Goal: Information Seeking & Learning: Learn about a topic

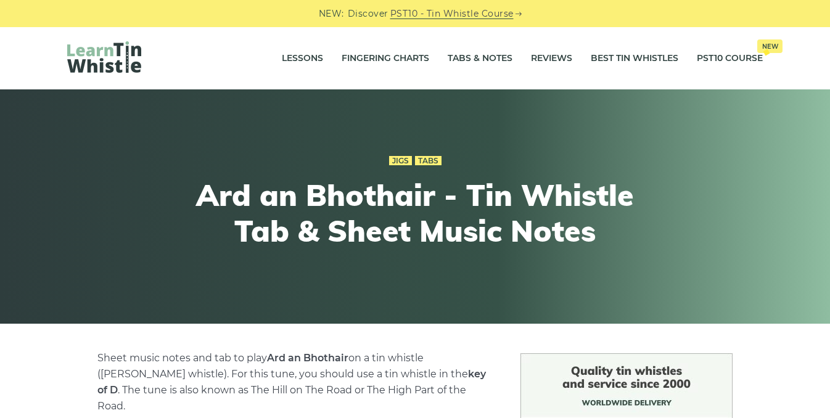
scroll to position [401, 0]
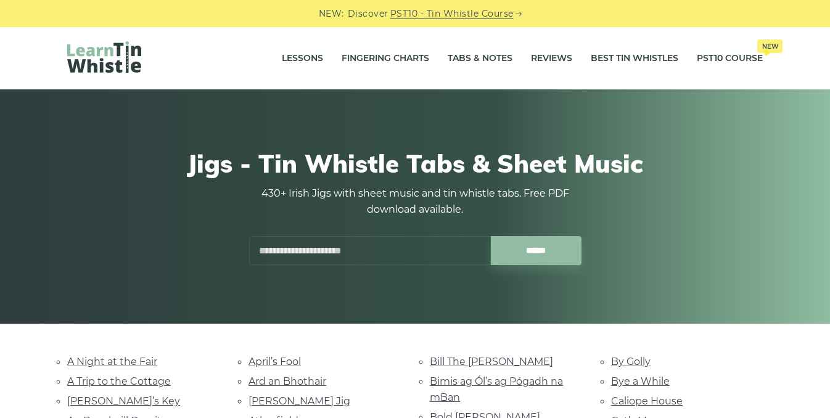
scroll to position [294, 0]
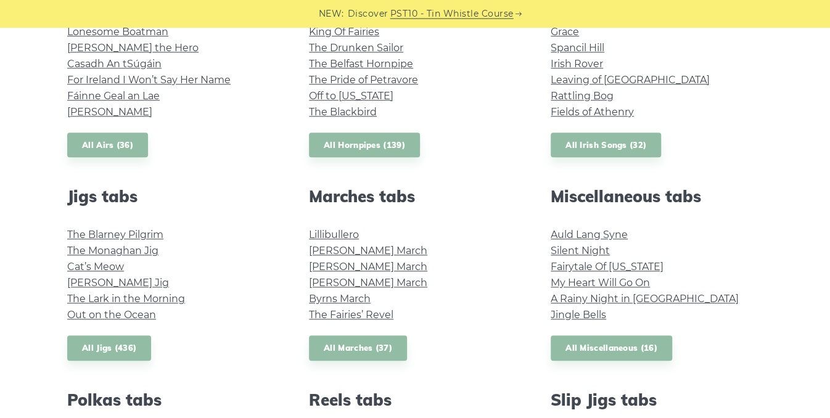
scroll to position [552, 0]
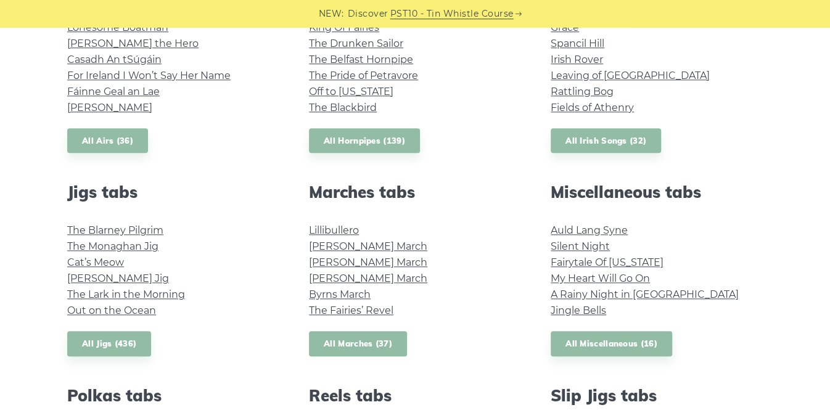
click at [345, 343] on link "All Marches (37)" at bounding box center [358, 343] width 98 height 25
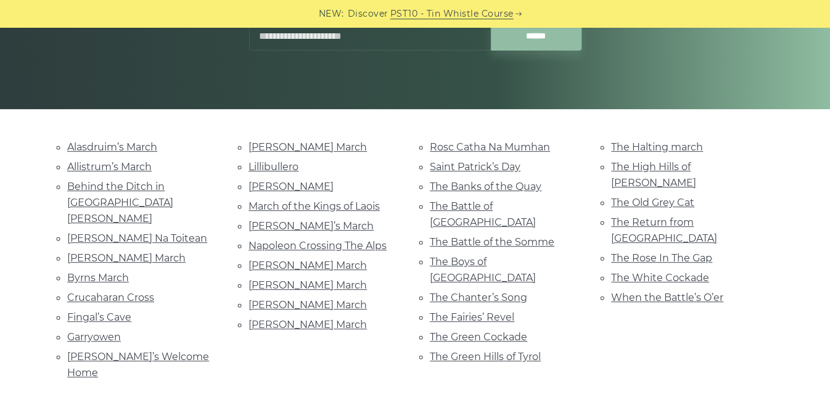
scroll to position [213, 0]
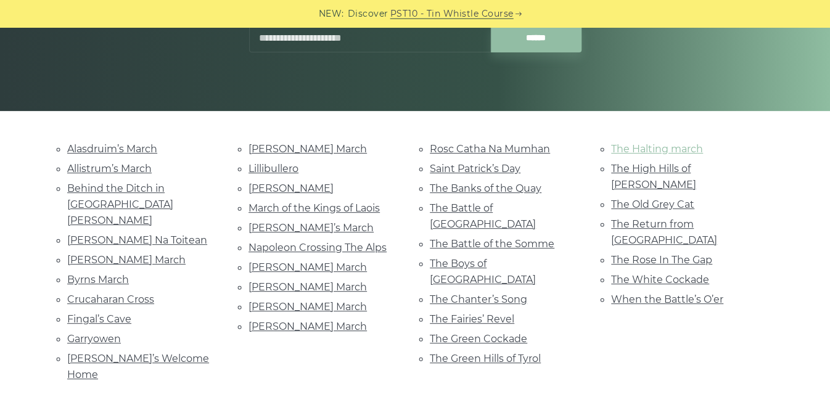
click at [656, 148] on link "The Halting march" at bounding box center [657, 149] width 92 height 12
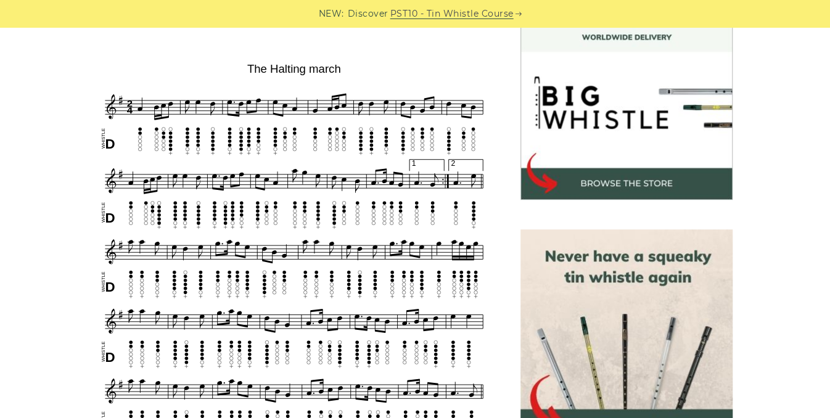
scroll to position [370, 0]
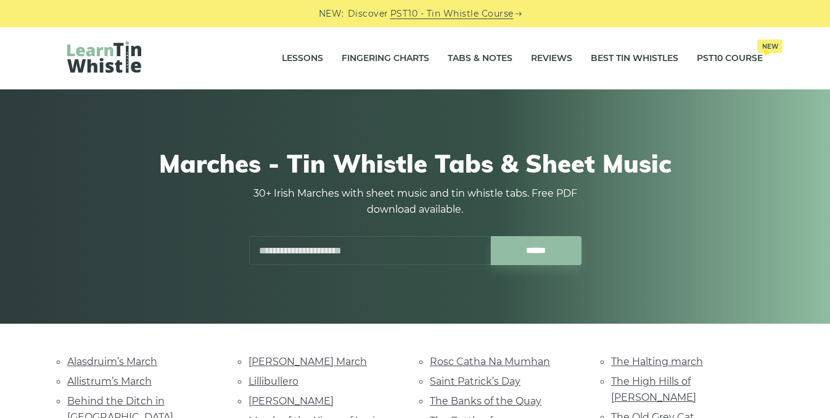
scroll to position [213, 0]
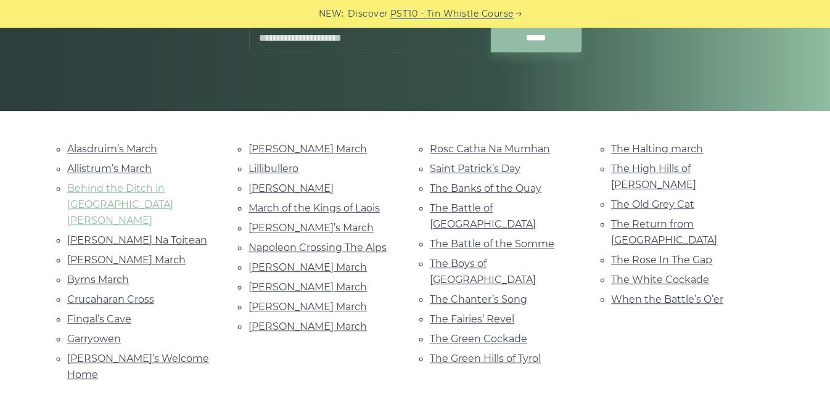
click at [170, 187] on link "Behind the Ditch in [GEOGRAPHIC_DATA] [PERSON_NAME]" at bounding box center [120, 205] width 106 height 44
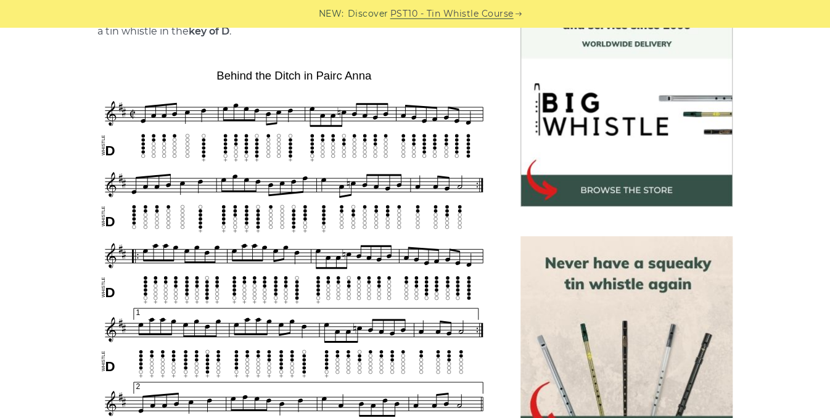
scroll to position [361, 0]
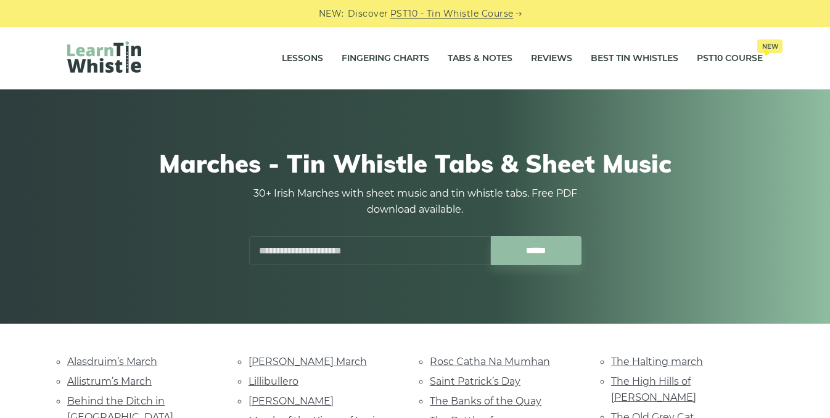
scroll to position [213, 0]
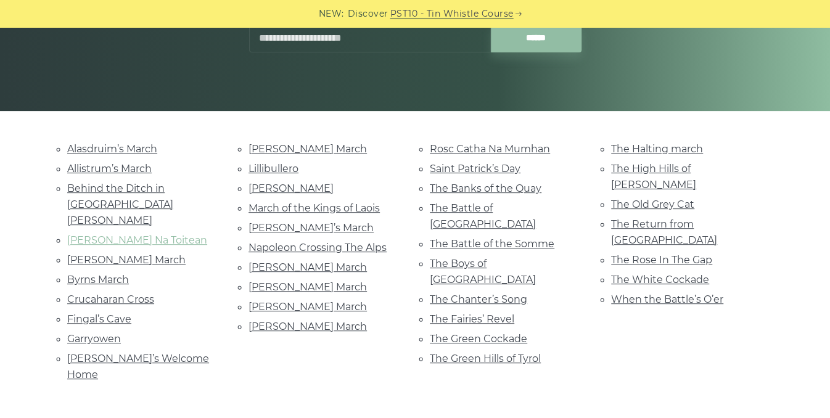
click at [128, 234] on link "[PERSON_NAME] Na Toitean" at bounding box center [137, 240] width 140 height 12
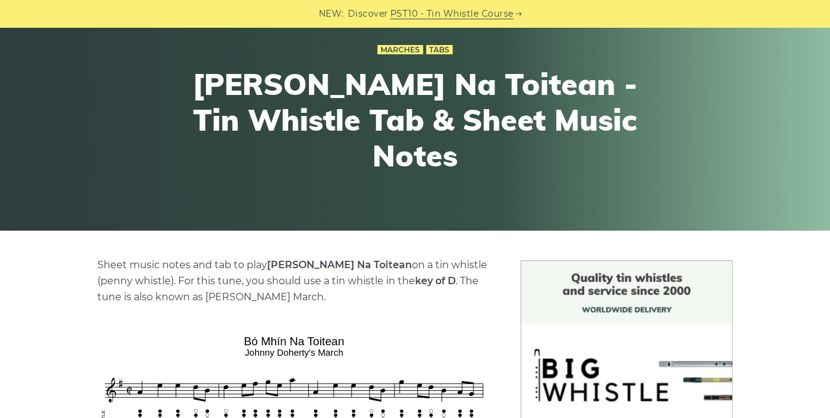
scroll to position [85, 0]
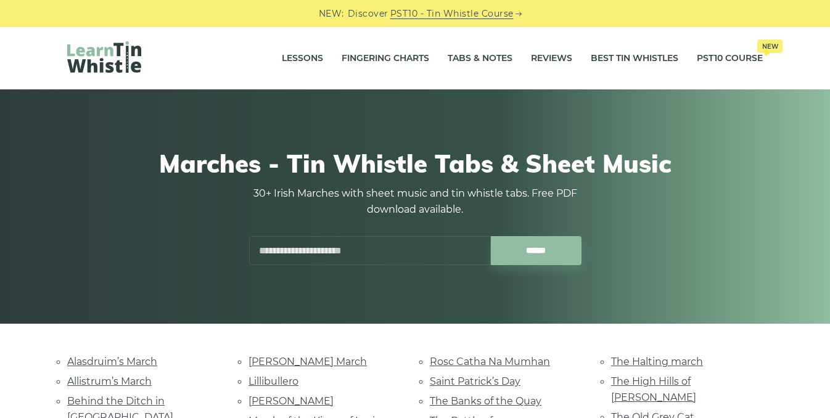
scroll to position [213, 0]
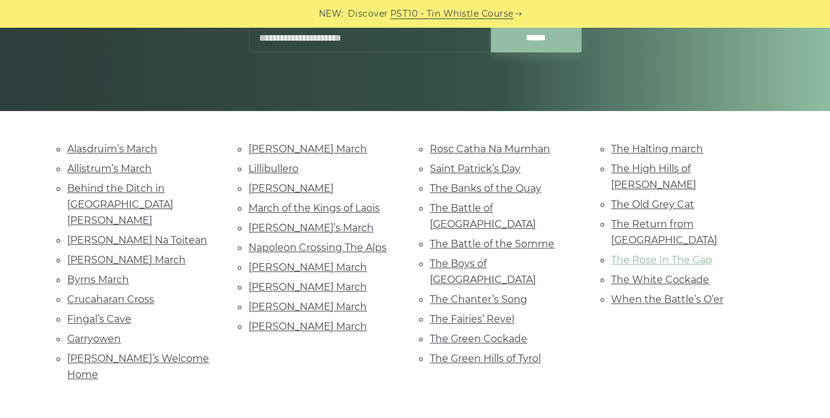
click at [640, 254] on link "The Rose In The Gap" at bounding box center [661, 260] width 101 height 12
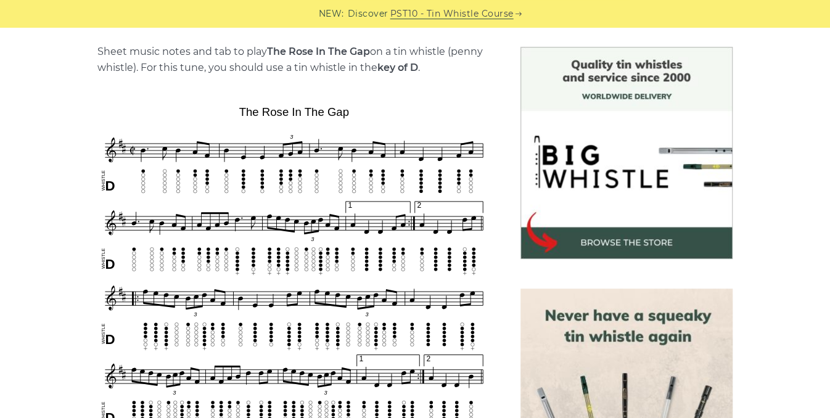
scroll to position [295, 0]
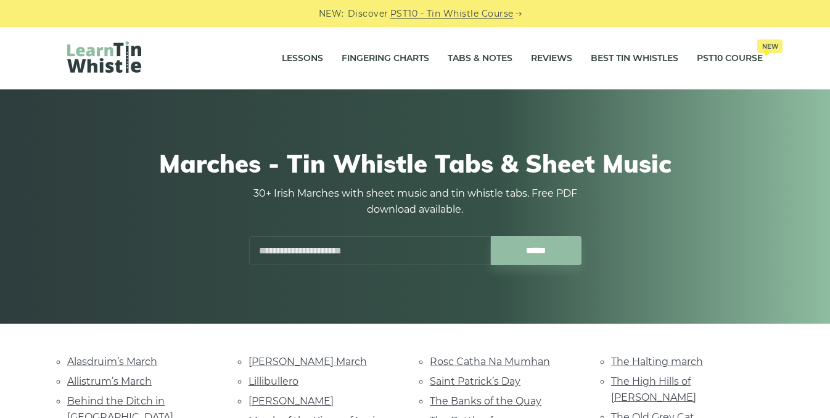
scroll to position [213, 0]
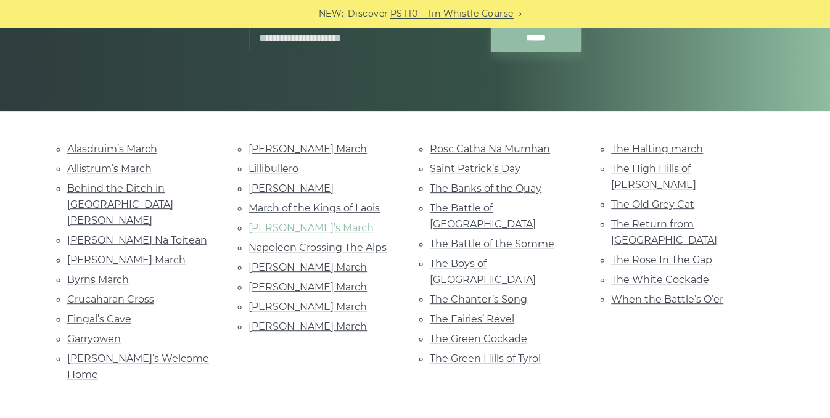
click at [284, 226] on link "[PERSON_NAME]’s March" at bounding box center [311, 228] width 125 height 12
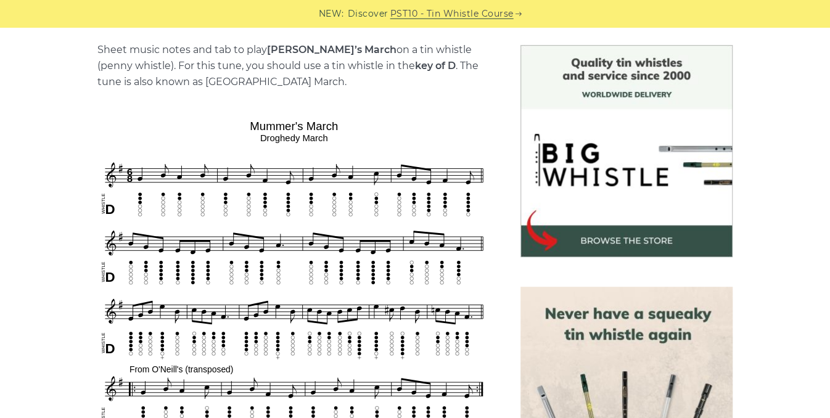
scroll to position [161, 0]
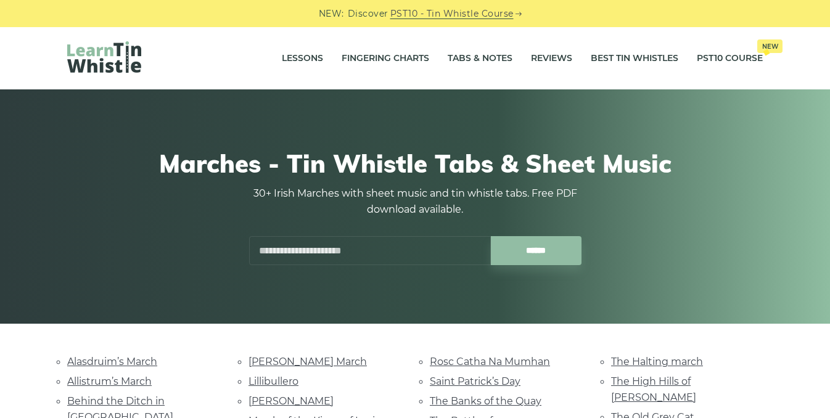
scroll to position [213, 0]
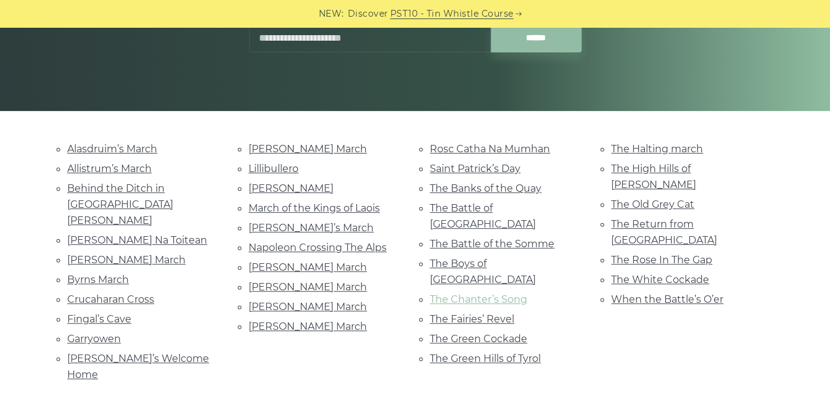
click at [467, 294] on link "The Chanter’s Song" at bounding box center [478, 300] width 97 height 12
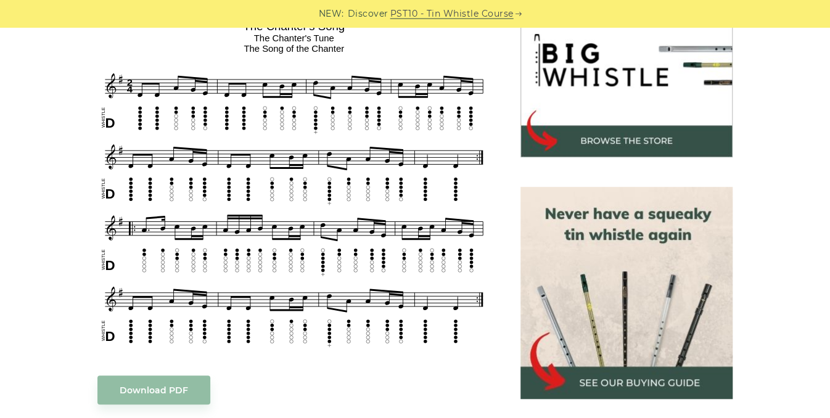
scroll to position [407, 0]
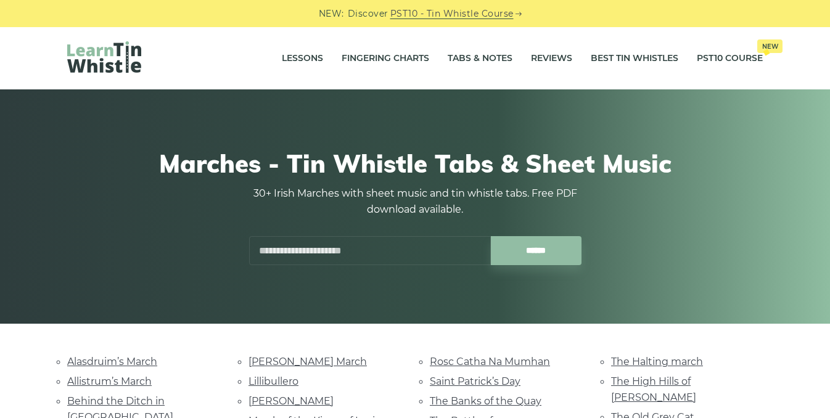
scroll to position [213, 0]
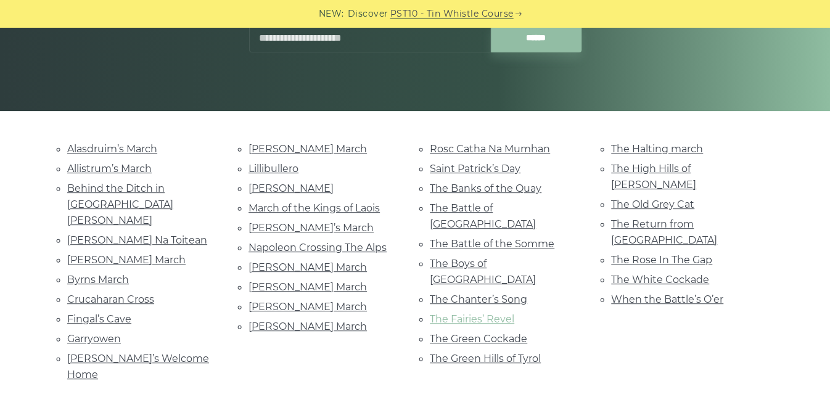
click at [457, 313] on link "The Fairies’ Revel" at bounding box center [472, 319] width 84 height 12
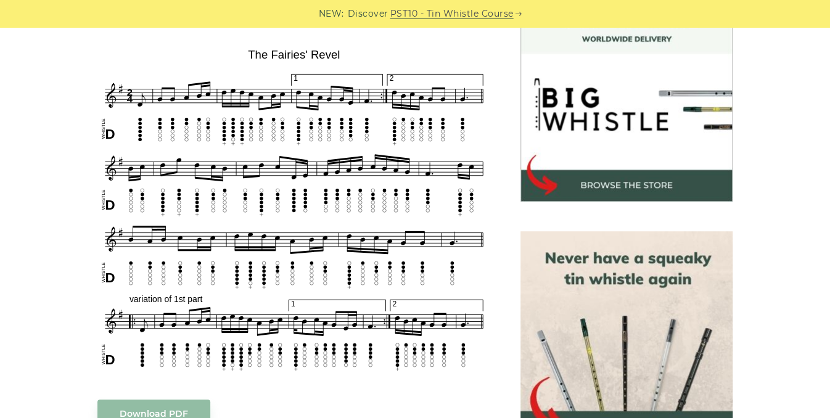
scroll to position [362, 0]
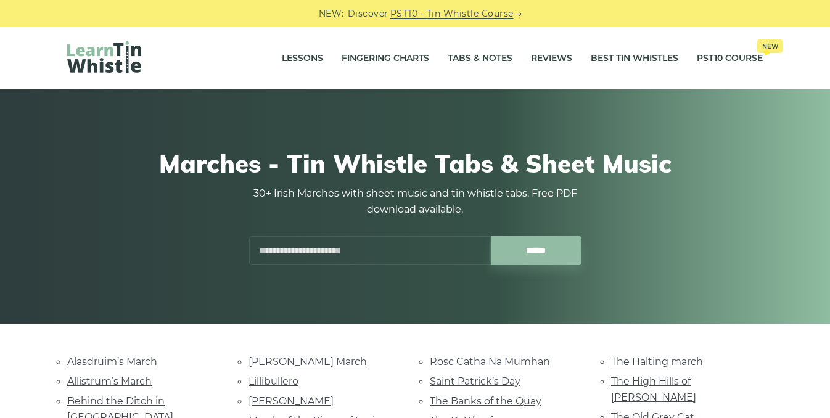
scroll to position [213, 0]
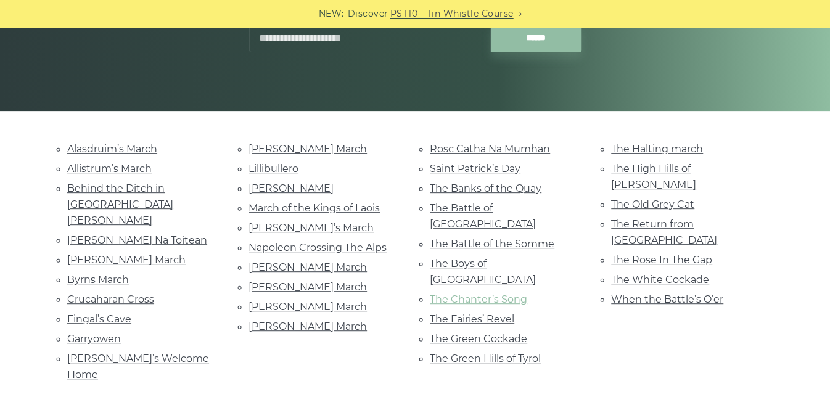
click at [467, 294] on link "The Chanter’s Song" at bounding box center [478, 300] width 97 height 12
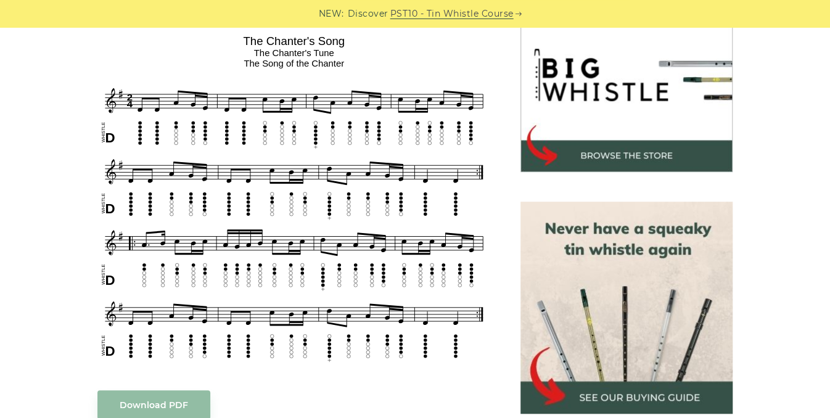
scroll to position [396, 0]
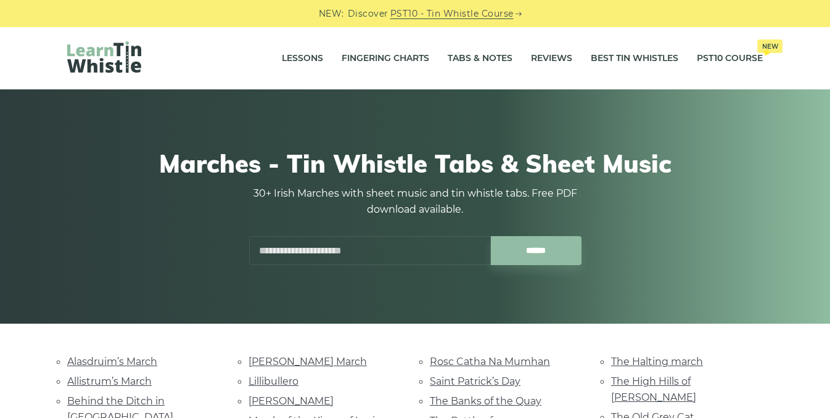
scroll to position [213, 0]
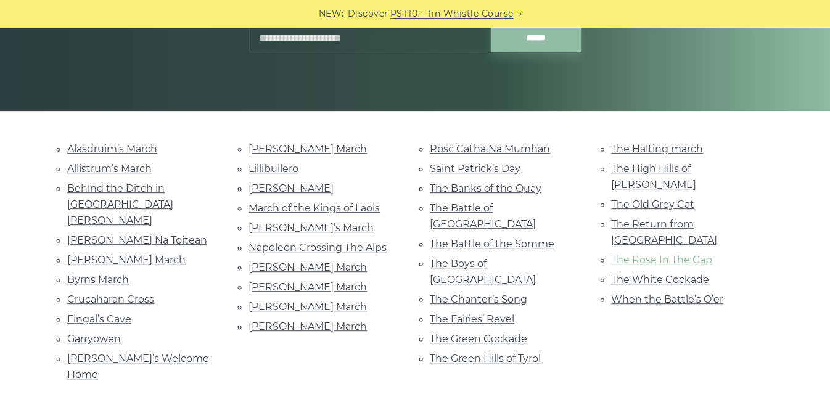
click at [671, 254] on link "The Rose In The Gap" at bounding box center [661, 260] width 101 height 12
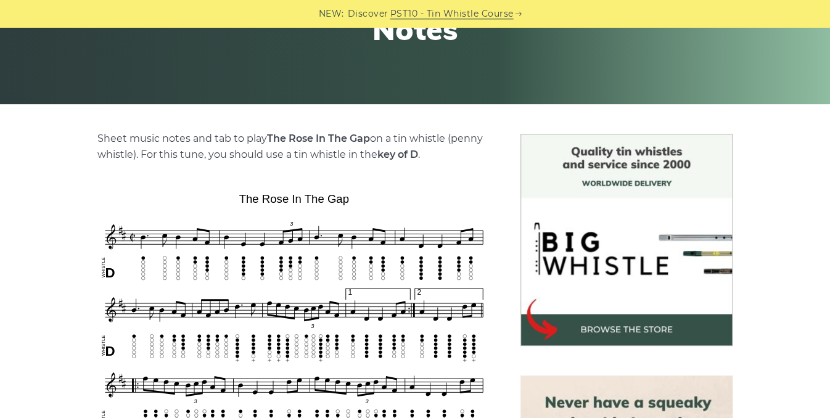
scroll to position [215, 0]
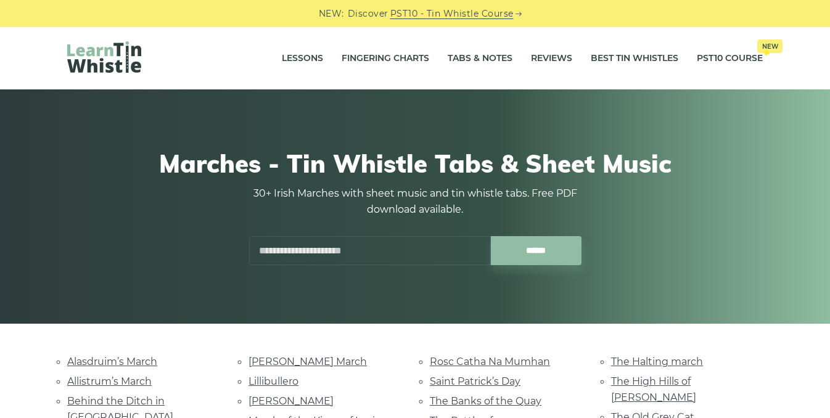
scroll to position [213, 0]
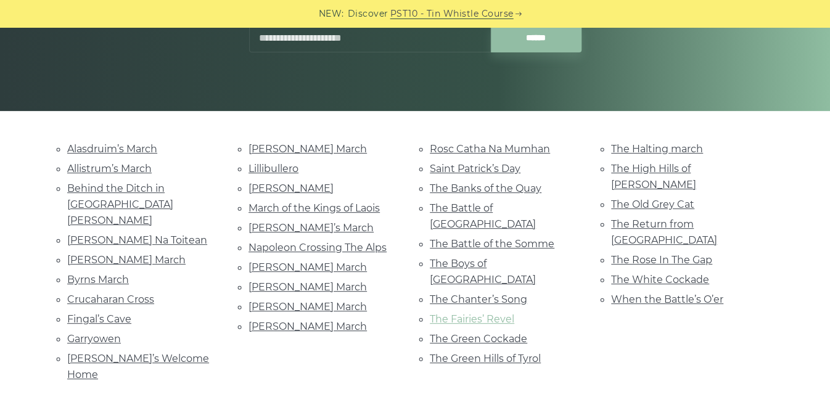
click at [471, 313] on link "The Fairies’ Revel" at bounding box center [472, 319] width 84 height 12
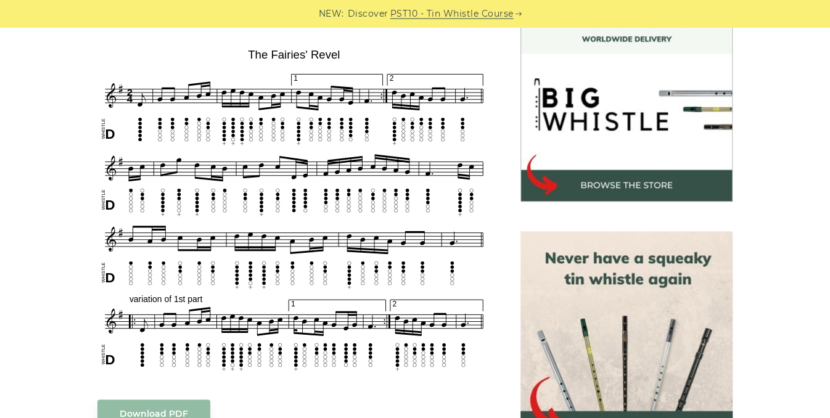
scroll to position [368, 0]
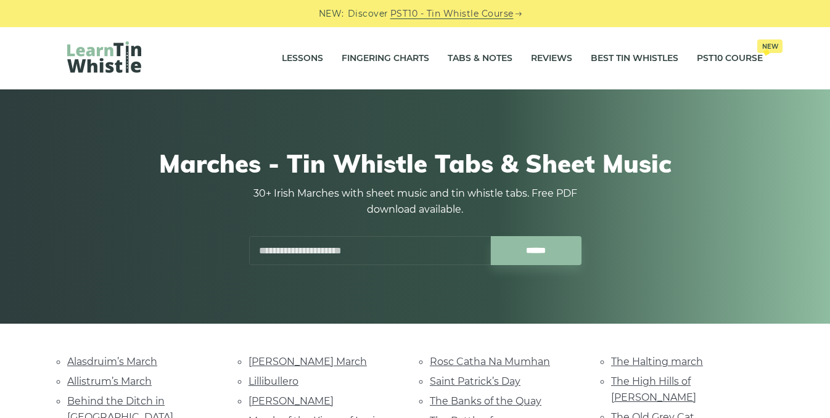
scroll to position [213, 0]
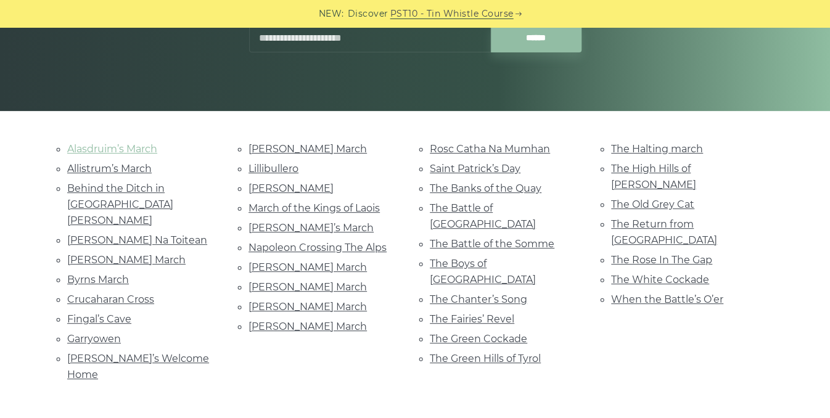
click at [129, 149] on link "Alasdruim’s March" at bounding box center [112, 149] width 90 height 12
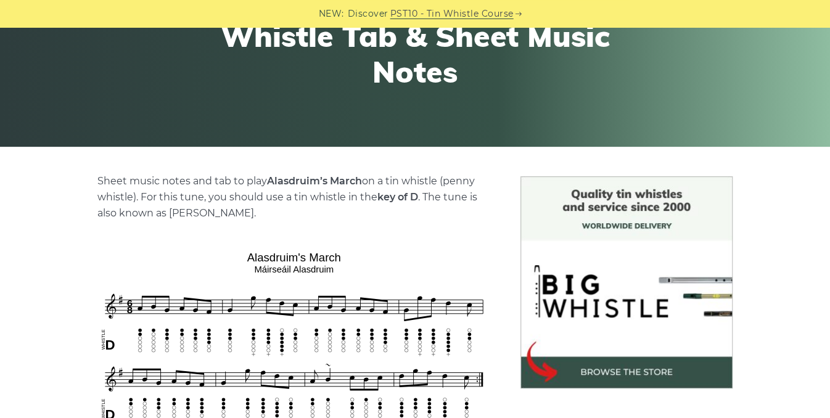
scroll to position [172, 0]
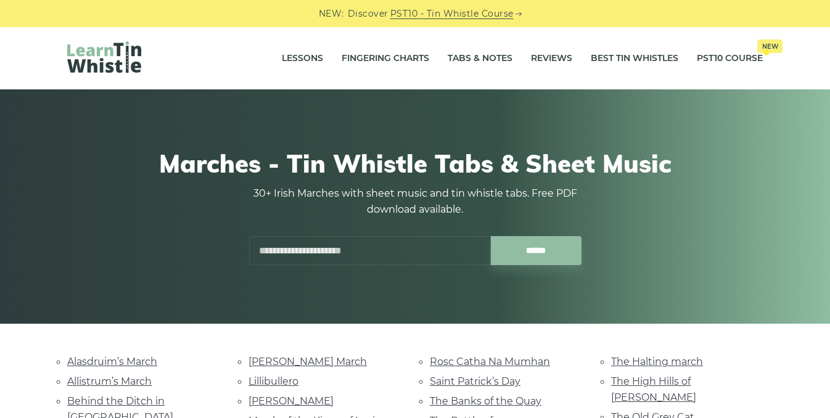
scroll to position [213, 0]
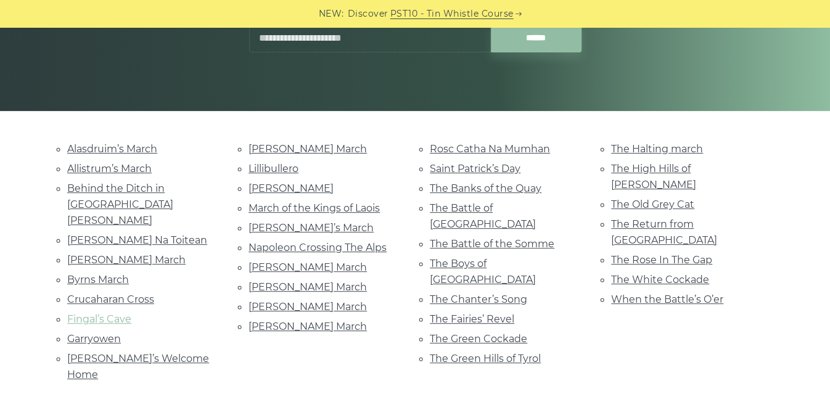
click at [120, 313] on link "Fingal’s Cave" at bounding box center [99, 319] width 64 height 12
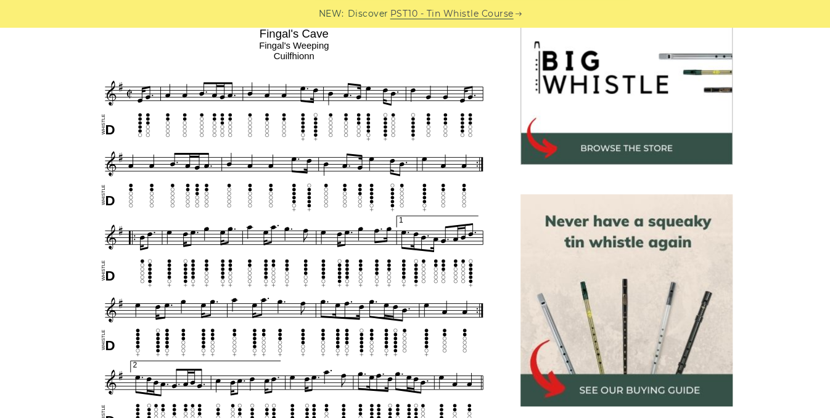
scroll to position [397, 0]
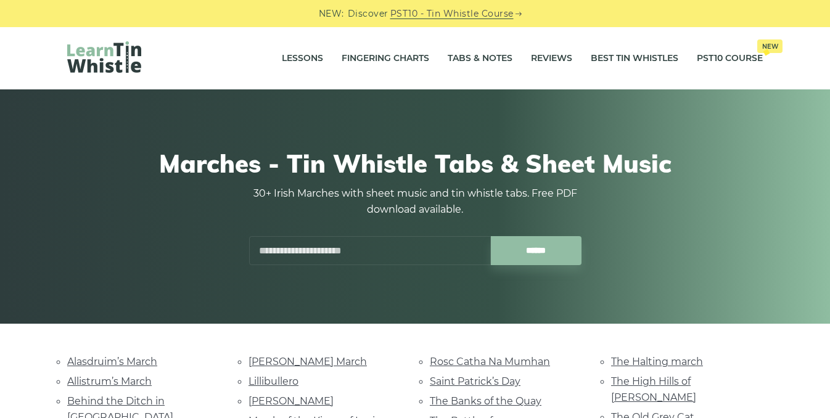
scroll to position [213, 0]
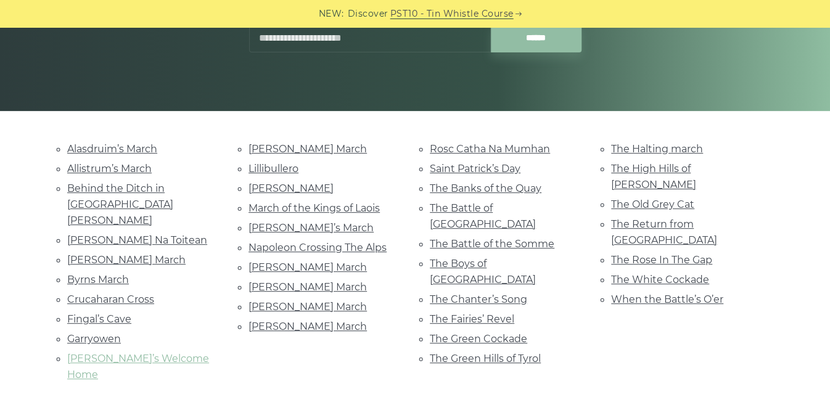
click at [112, 353] on link "[PERSON_NAME]’s Welcome Home" at bounding box center [138, 367] width 142 height 28
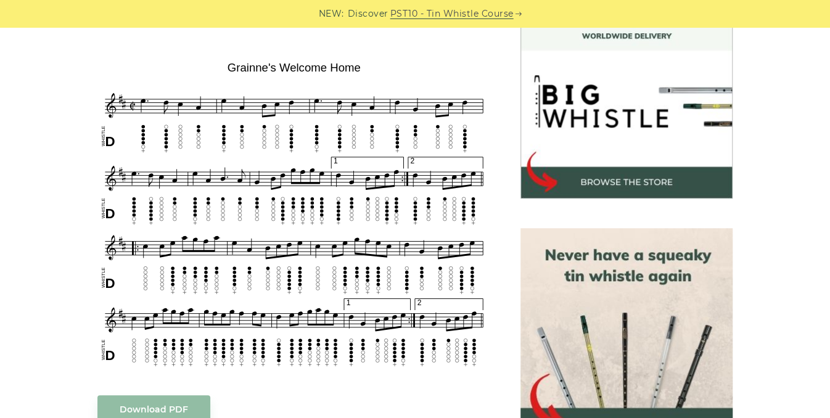
scroll to position [364, 0]
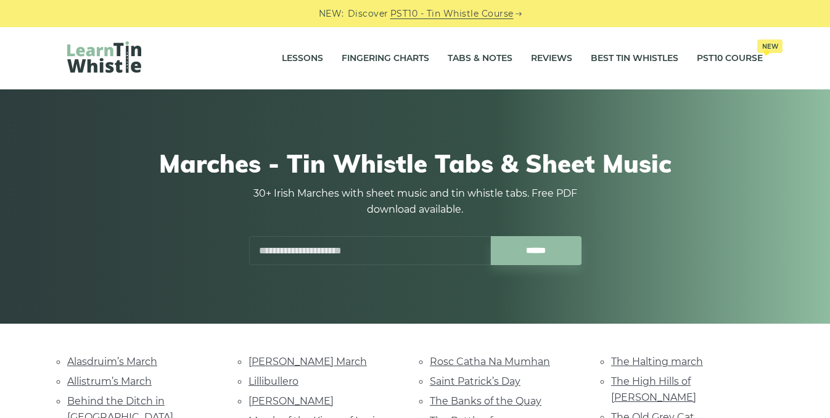
scroll to position [213, 0]
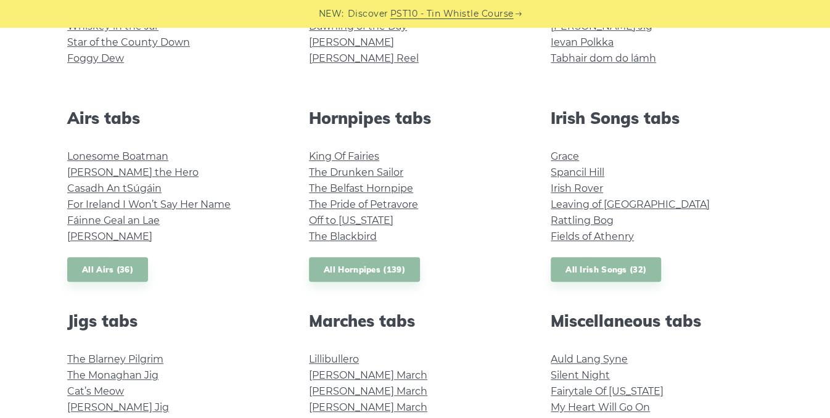
scroll to position [421, 0]
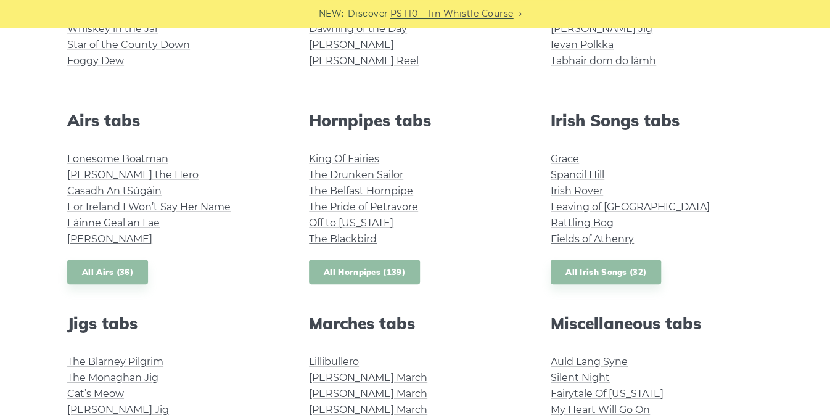
click at [363, 273] on link "All Hornpipes (139)" at bounding box center [364, 272] width 111 height 25
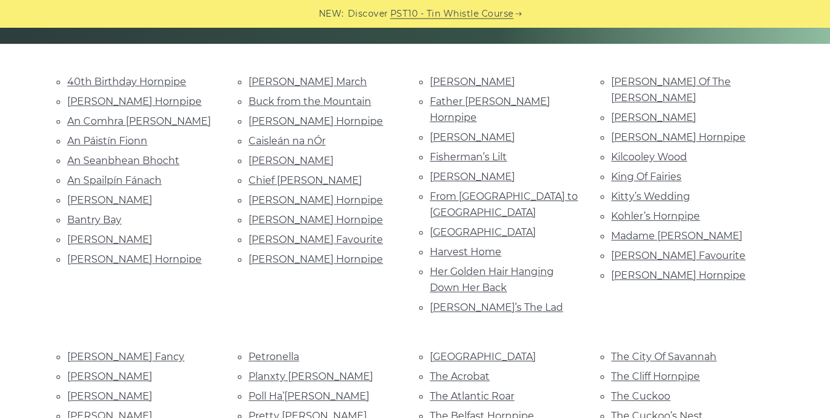
scroll to position [282, 0]
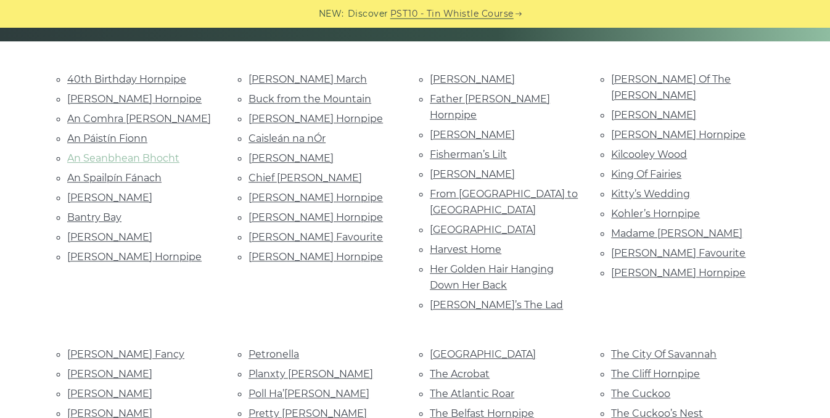
click at [168, 157] on link "An Seanbhean Bhocht" at bounding box center [123, 158] width 112 height 12
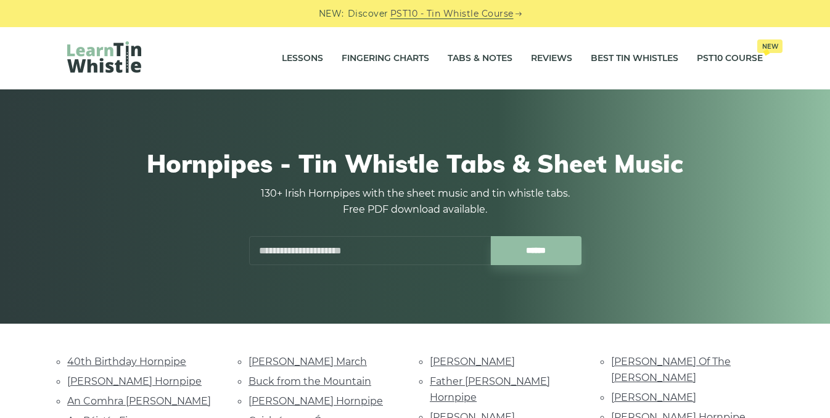
scroll to position [282, 0]
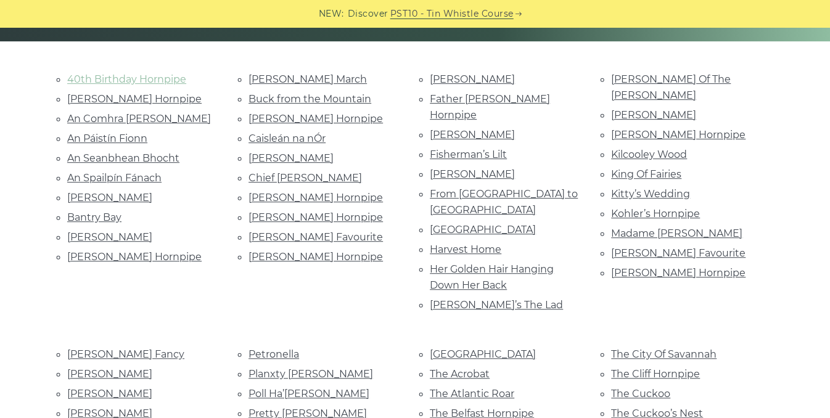
click at [133, 76] on link "40th Birthday Hornpipe" at bounding box center [126, 79] width 119 height 12
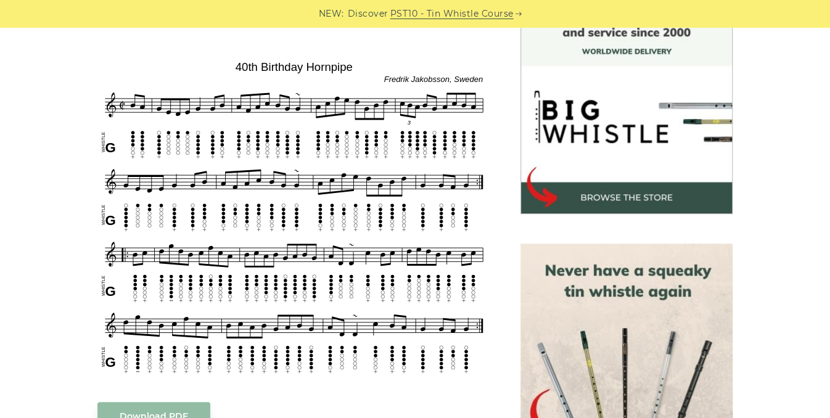
scroll to position [358, 0]
